Goal: Transaction & Acquisition: Purchase product/service

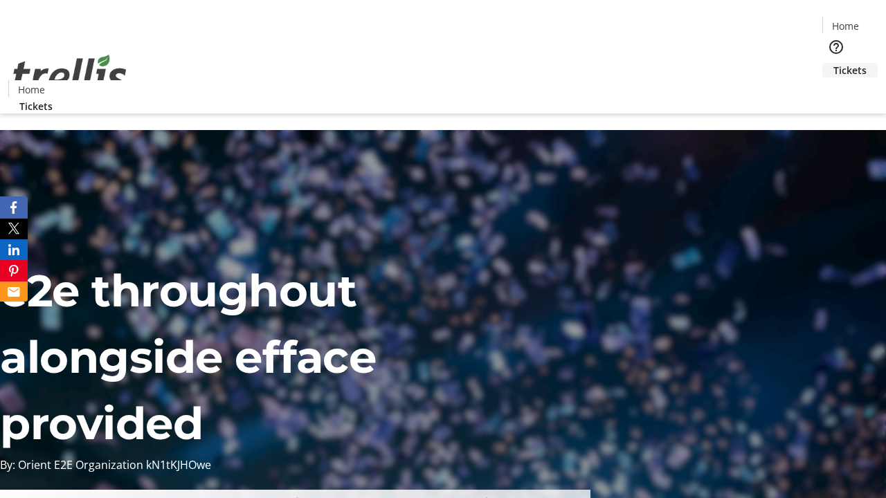
click at [833, 63] on span "Tickets" at bounding box center [849, 70] width 33 height 15
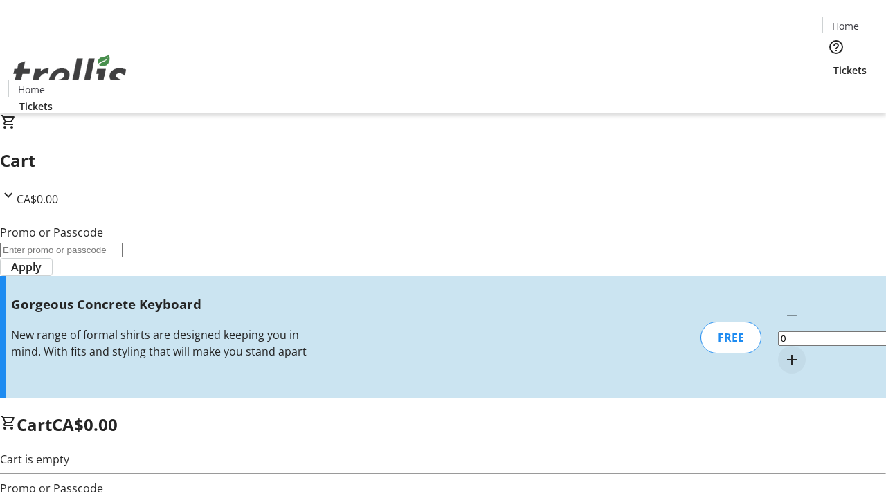
click at [783, 352] on mat-icon "Increment by one" at bounding box center [791, 360] width 17 height 17
type input "1"
